Goal: Navigation & Orientation: Find specific page/section

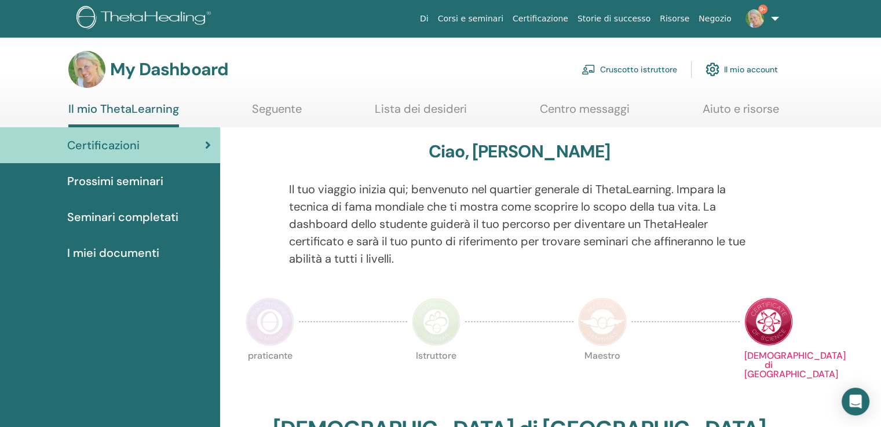
click at [652, 69] on link "Cruscotto istruttore" at bounding box center [629, 69] width 96 height 25
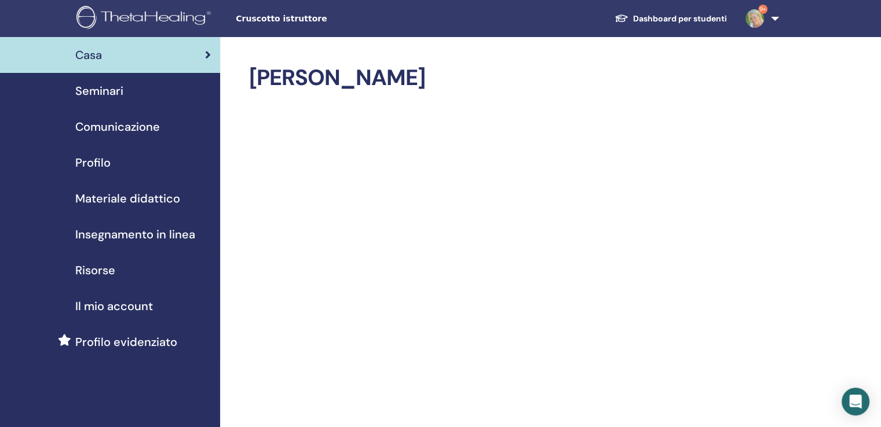
click at [112, 89] on span "Seminari" at bounding box center [99, 90] width 48 height 17
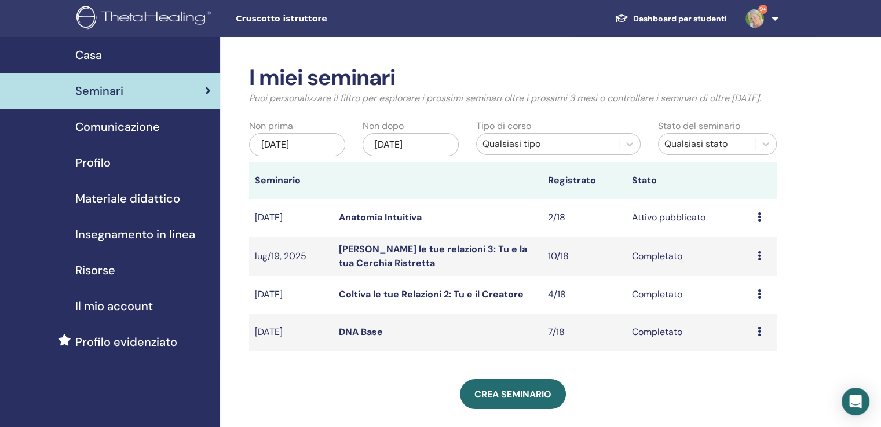
click at [755, 215] on td "Anteprima Modificare Partecipanti Annulla" at bounding box center [764, 218] width 25 height 38
click at [370, 222] on link "Anatomia Intuitiva" at bounding box center [380, 217] width 83 height 12
